Goal: Information Seeking & Learning: Find specific fact

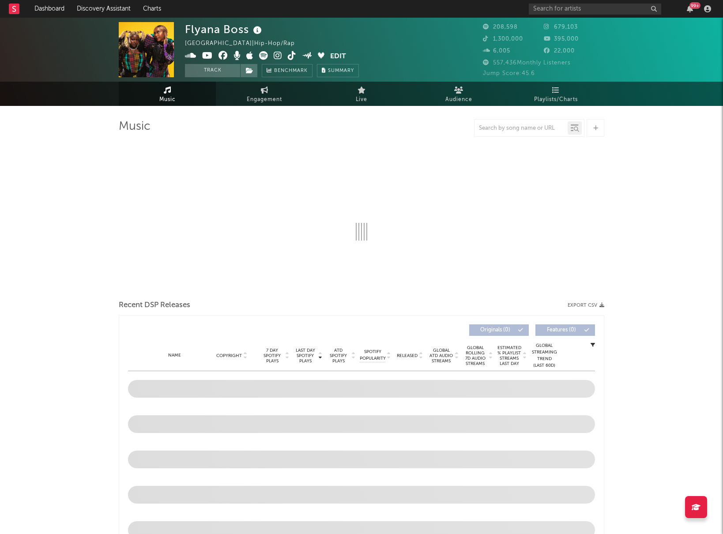
select select "6m"
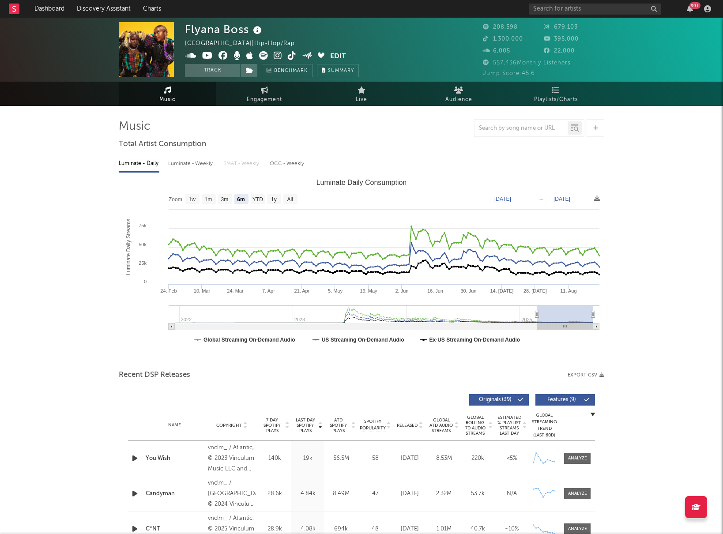
click at [567, 3] on div "99 +" at bounding box center [621, 9] width 185 height 18
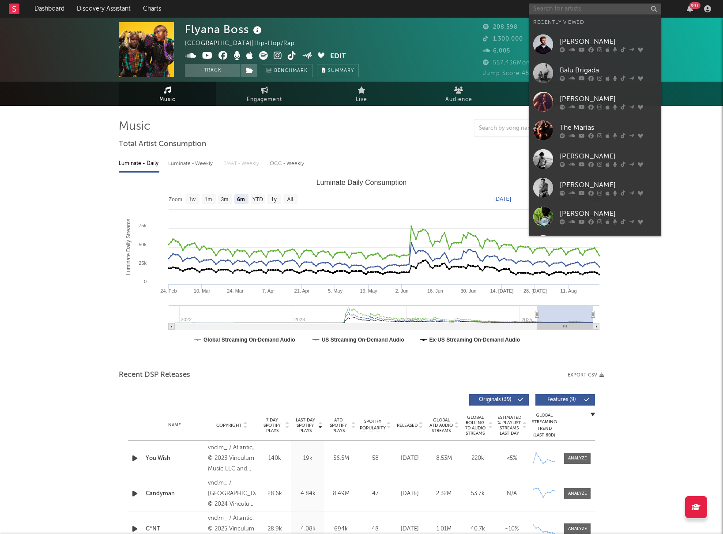
click at [565, 6] on input "text" at bounding box center [595, 9] width 132 height 11
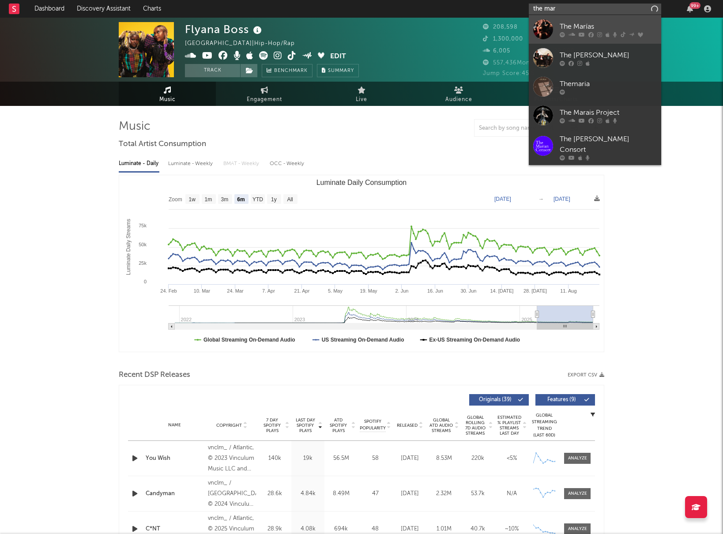
type input "the mar"
click at [597, 20] on link "The Marías" at bounding box center [595, 29] width 132 height 29
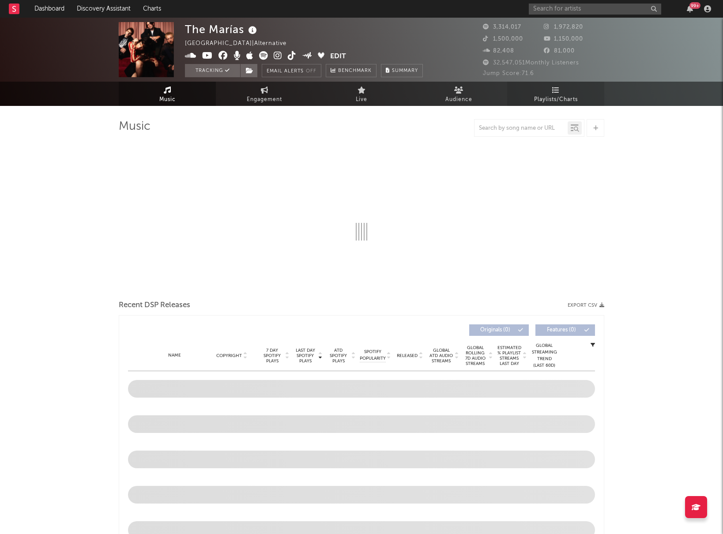
click at [562, 91] on link "Playlists/Charts" at bounding box center [555, 94] width 97 height 24
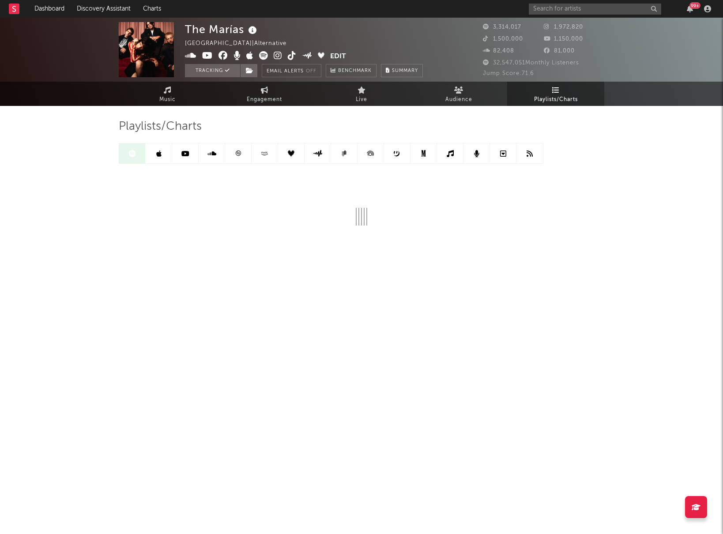
click at [611, 149] on div "The Marías [GEOGRAPHIC_DATA] | Alternative Edit Tracking Email Alerts Off Bench…" at bounding box center [361, 164] width 723 height 292
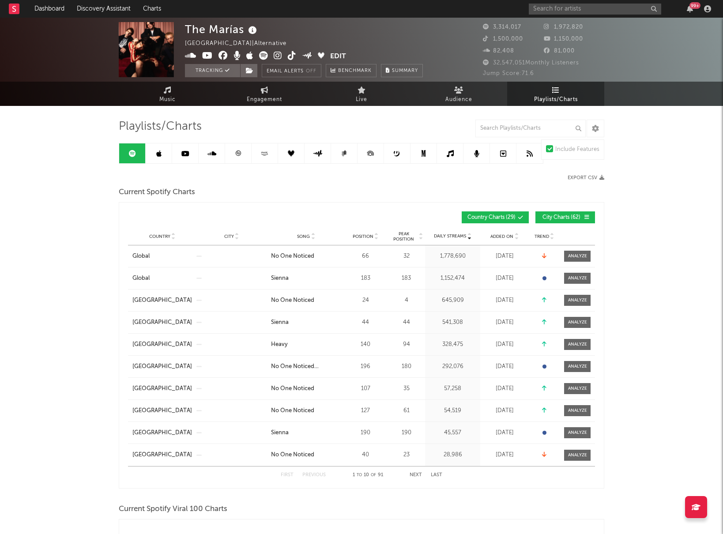
click at [304, 237] on span "Song" at bounding box center [303, 236] width 13 height 5
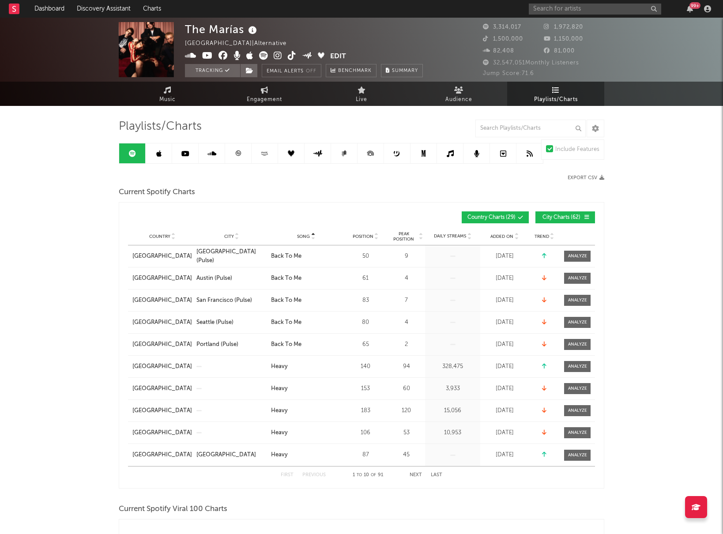
click at [304, 237] on span "Song" at bounding box center [303, 236] width 13 height 5
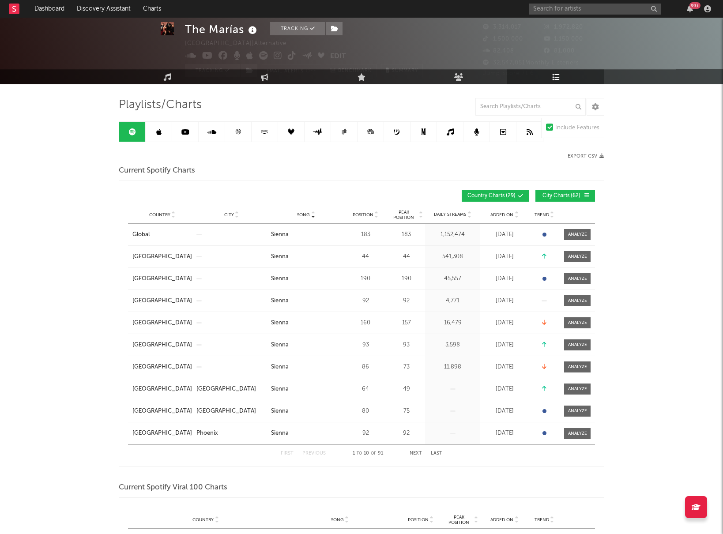
scroll to position [23, 0]
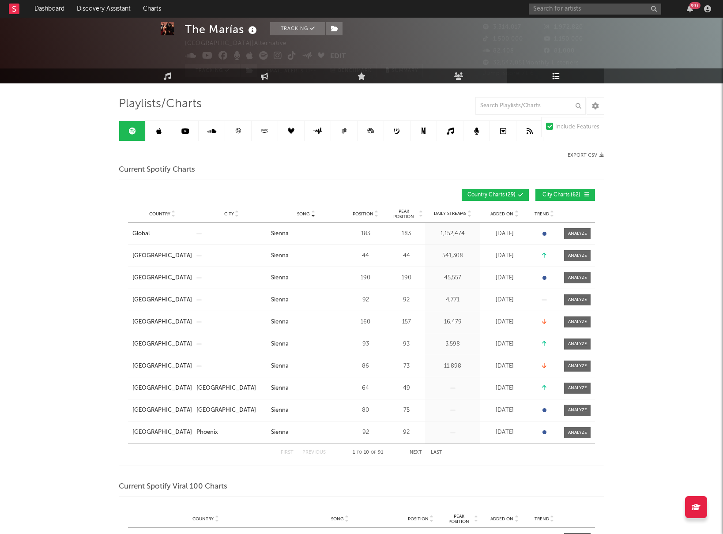
click at [416, 451] on button "Next" at bounding box center [415, 452] width 12 height 5
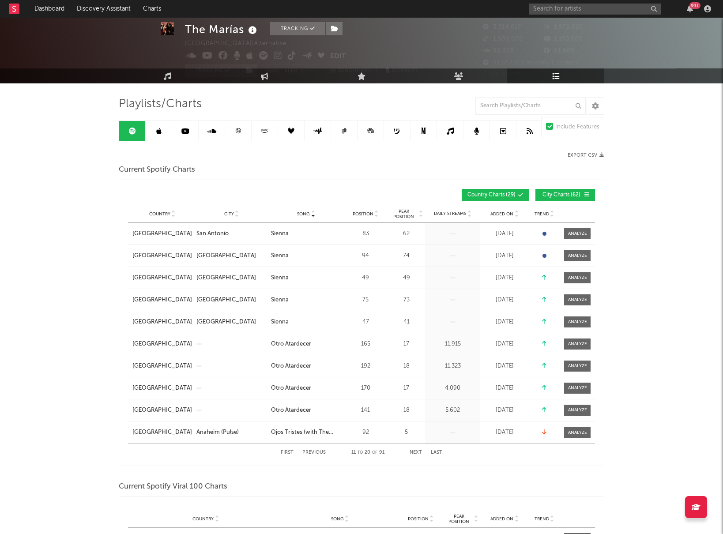
click at [416, 451] on button "Next" at bounding box center [415, 452] width 12 height 5
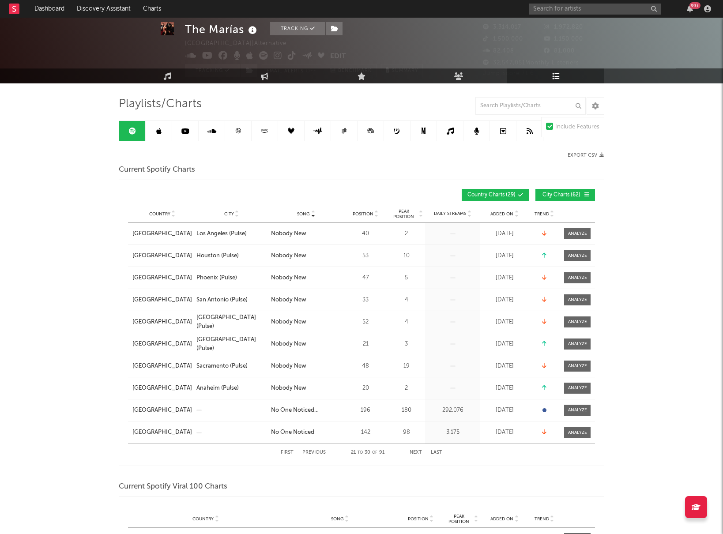
click at [416, 451] on button "Next" at bounding box center [415, 452] width 12 height 5
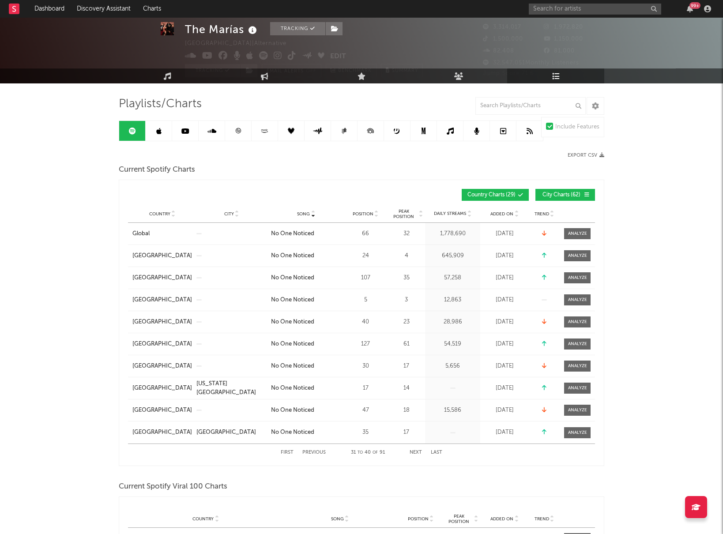
click at [416, 451] on button "Next" at bounding box center [415, 452] width 12 height 5
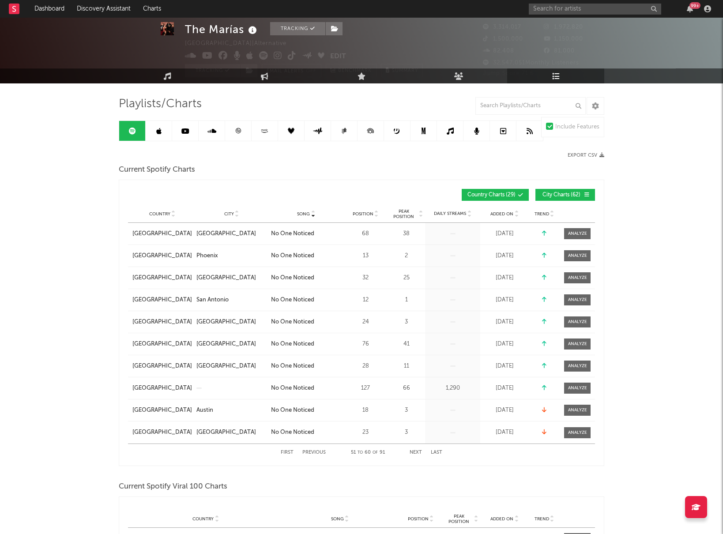
click at [416, 451] on button "Next" at bounding box center [415, 452] width 12 height 5
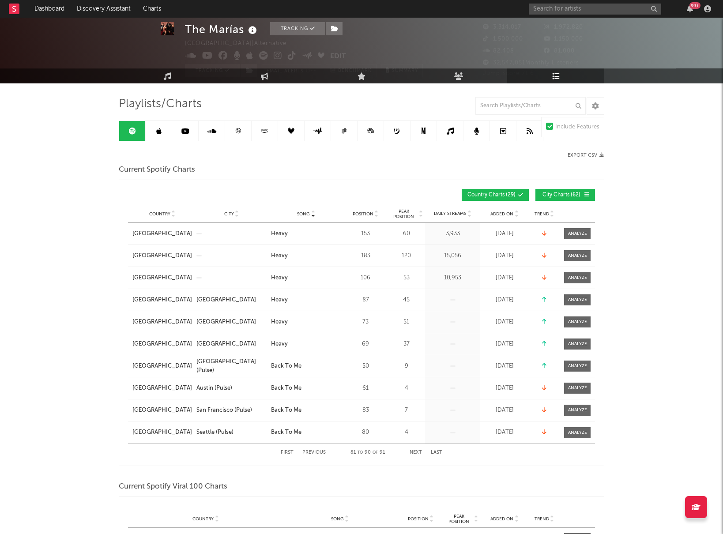
click at [416, 451] on button "Next" at bounding box center [415, 452] width 12 height 5
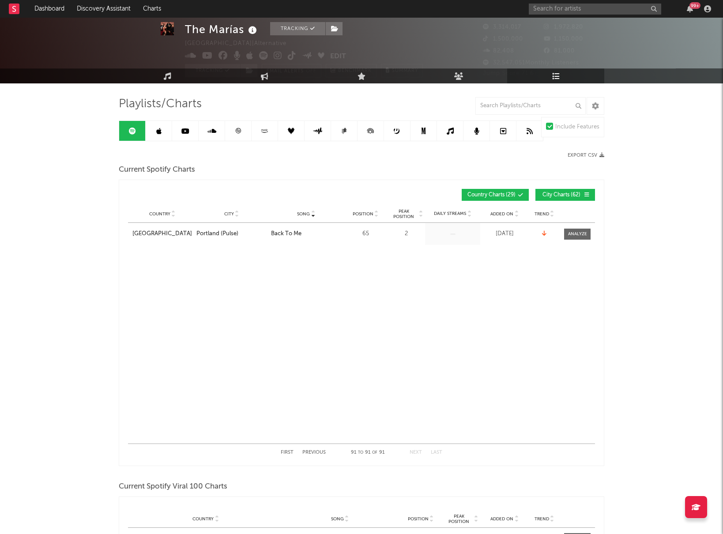
click at [416, 451] on button "Next" at bounding box center [415, 452] width 12 height 5
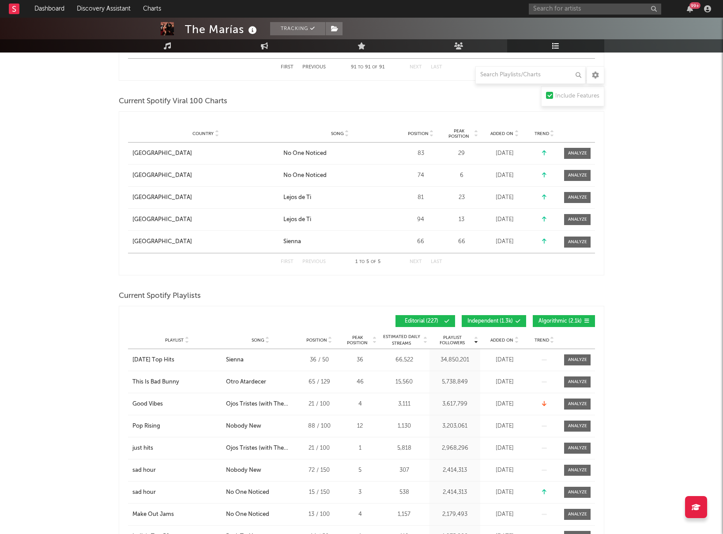
scroll to position [418, 0]
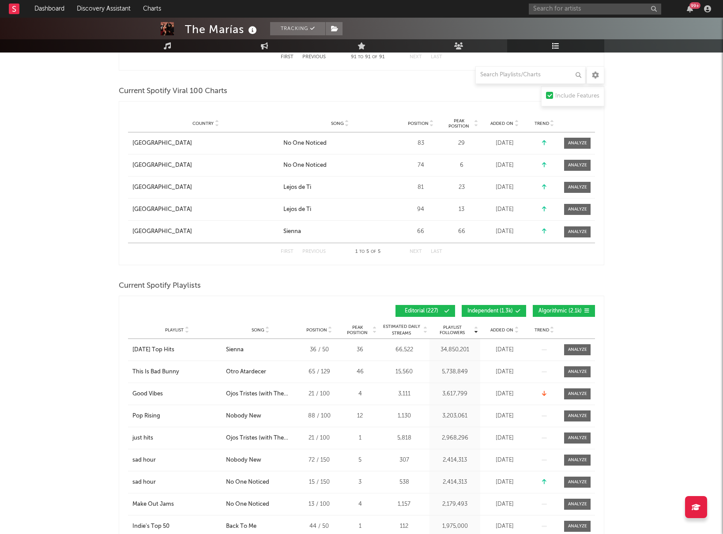
click at [339, 123] on span "Song" at bounding box center [337, 123] width 13 height 5
click at [420, 249] on button "Next" at bounding box center [415, 251] width 12 height 5
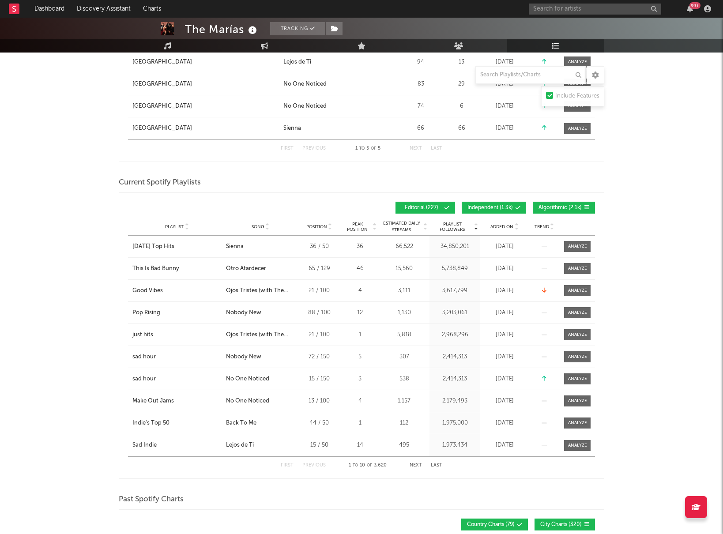
click at [273, 207] on div at bounding box center [244, 208] width 233 height 12
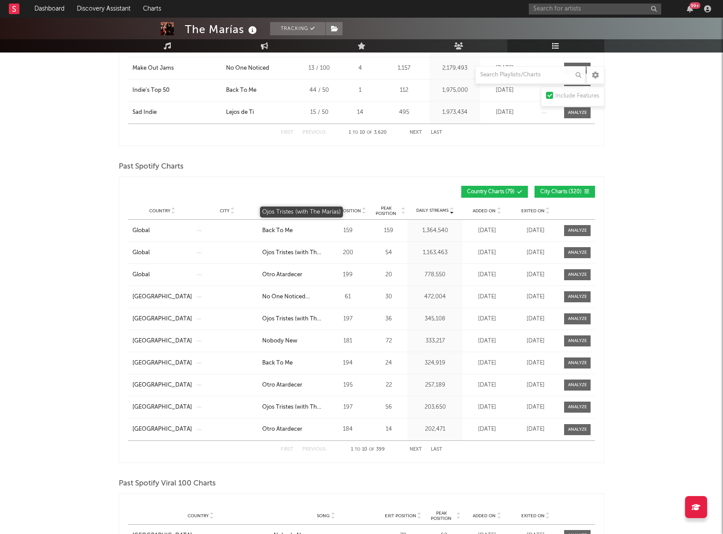
scroll to position [894, 0]
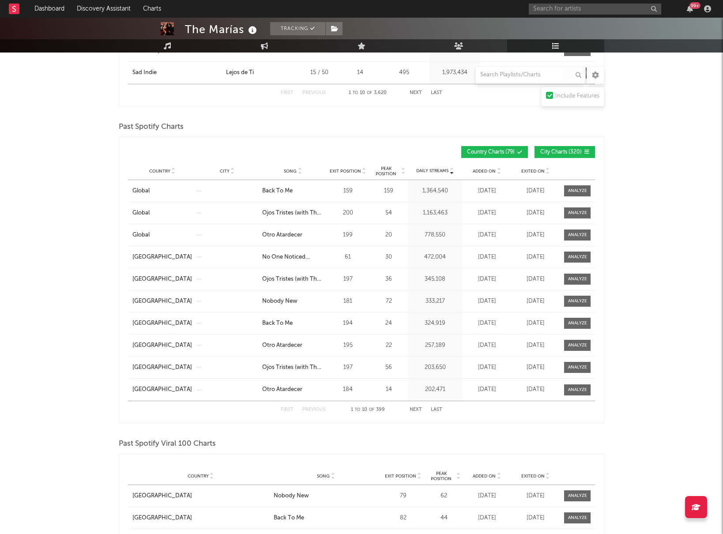
click at [309, 130] on div "Past Spotify Charts" at bounding box center [361, 127] width 485 height 15
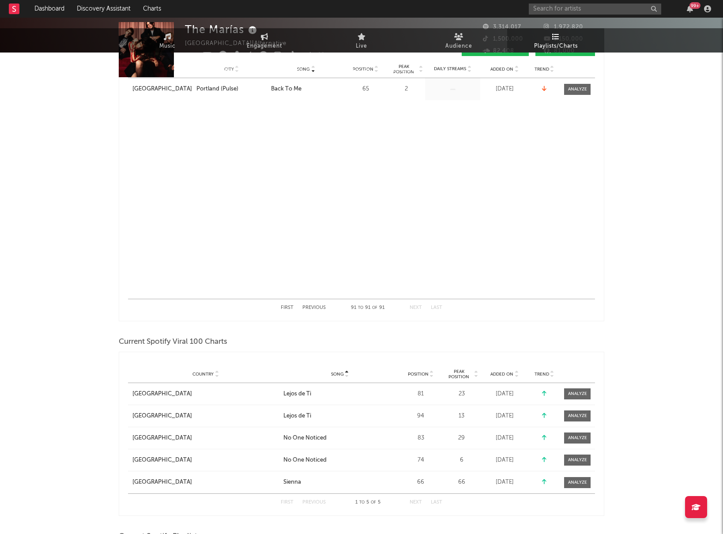
scroll to position [0, 0]
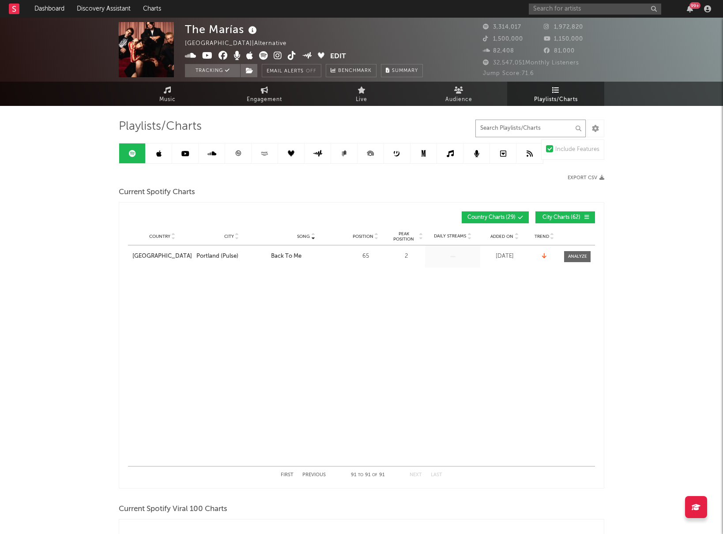
click at [515, 126] on input "text" at bounding box center [530, 129] width 110 height 18
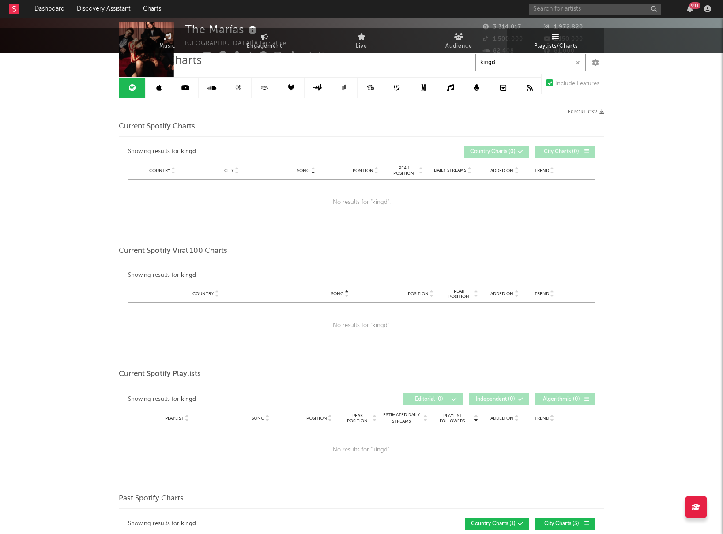
scroll to position [70, 0]
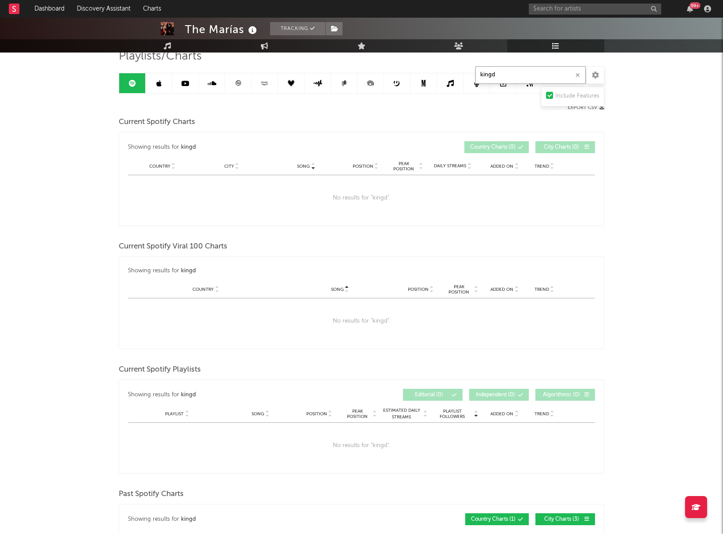
type input "kingd"
